Goal: Task Accomplishment & Management: Manage account settings

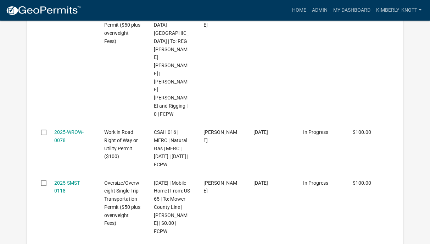
scroll to position [1818, 0]
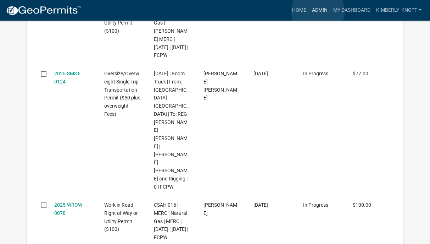
click at [318, 11] on link "Admin" at bounding box center [319, 10] width 21 height 13
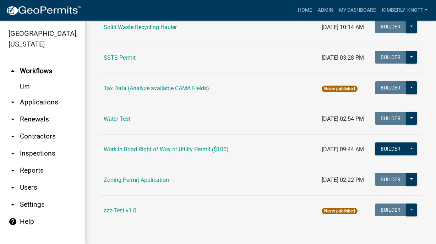
scroll to position [540, 0]
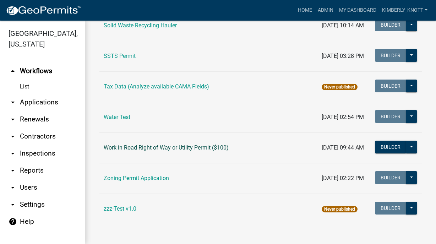
click at [181, 145] on link "Work in Road Right of Way or Utility Permit ($100)" at bounding box center [166, 147] width 125 height 7
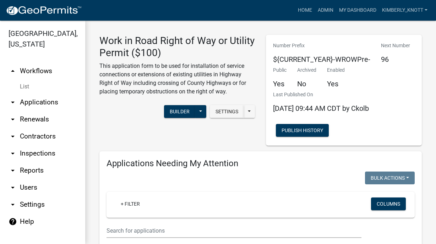
select select "3: 100"
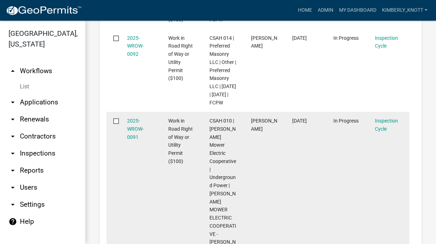
scroll to position [515, 0]
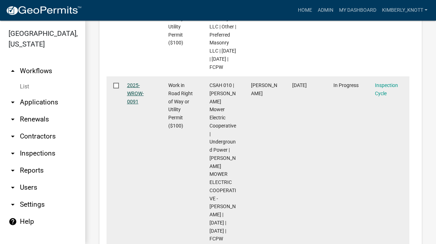
click at [136, 104] on link "2025-WROW-0091" at bounding box center [135, 93] width 17 height 22
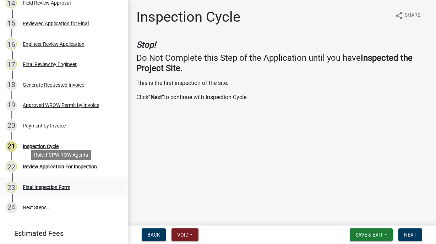
scroll to position [390, 0]
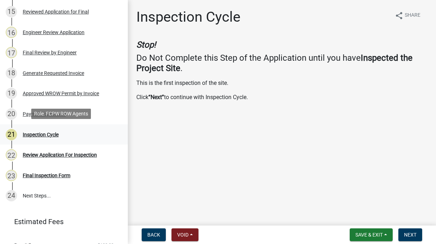
click at [32, 132] on div "Inspection Cycle" at bounding box center [41, 134] width 36 height 5
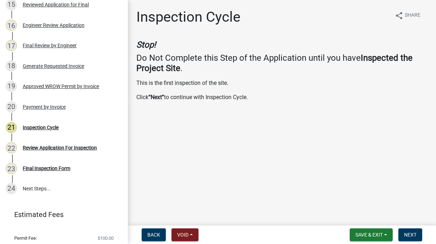
scroll to position [402, 0]
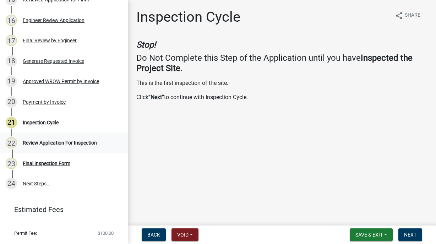
click at [57, 141] on div "Review Application For Inspection" at bounding box center [60, 142] width 74 height 5
click at [409, 235] on span "Next" at bounding box center [410, 235] width 12 height 6
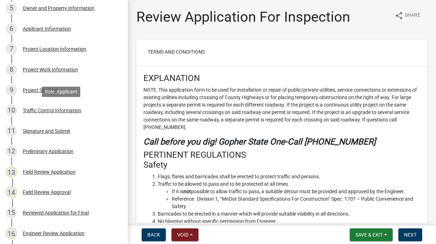
scroll to position [0, 0]
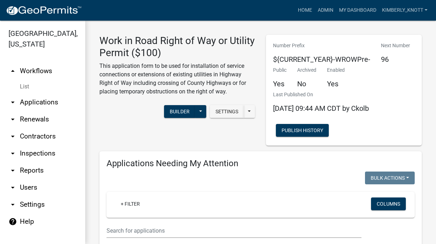
select select "3: 100"
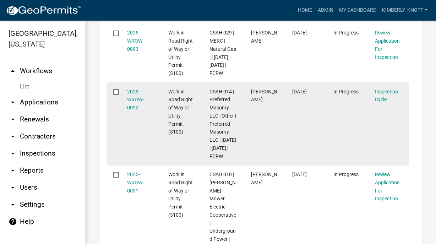
scroll to position [497, 0]
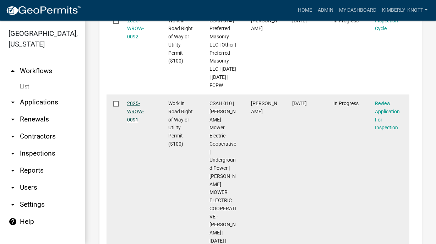
click at [130, 122] on link "2025-WROW-0091" at bounding box center [135, 111] width 17 height 22
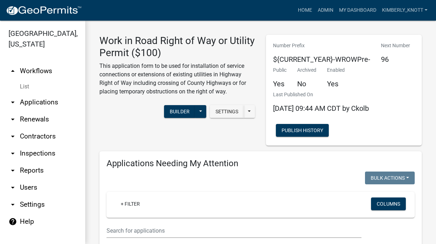
scroll to position [92, 0]
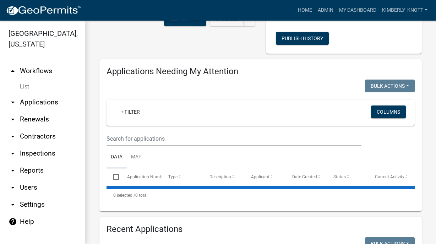
select select "3: 100"
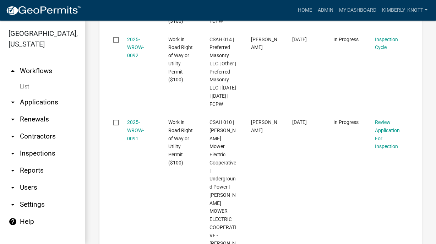
scroll to position [479, 0]
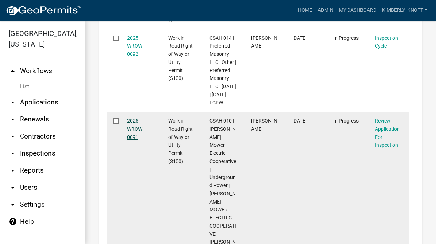
click at [134, 140] on link "2025-WROW-0091" at bounding box center [135, 129] width 17 height 22
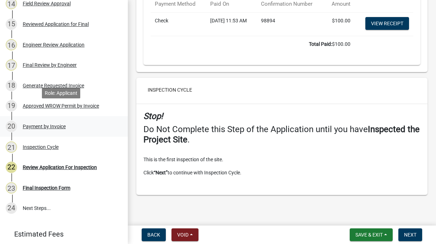
scroll to position [390, 0]
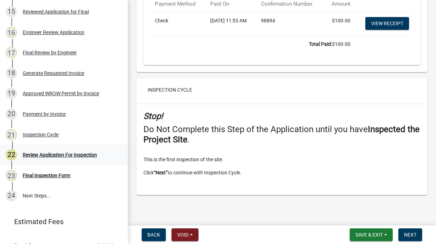
click at [57, 152] on div "Review Application For Inspection" at bounding box center [60, 154] width 74 height 5
click at [56, 173] on div "Final Inspection Form" at bounding box center [47, 175] width 48 height 5
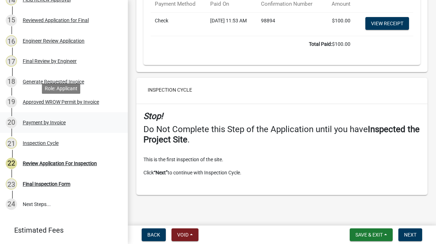
scroll to position [417, 0]
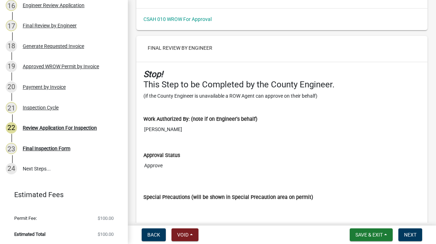
scroll to position [3836, 0]
